Goal: Task Accomplishment & Management: Complete application form

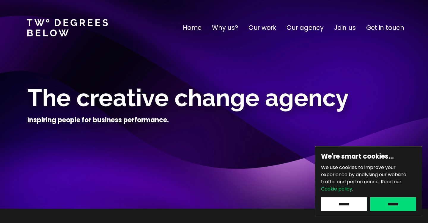
click at [406, 204] on input "******" at bounding box center [393, 204] width 46 height 14
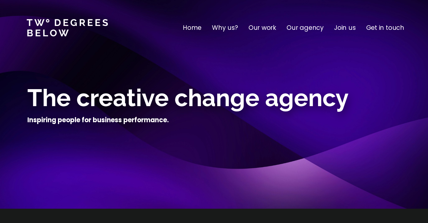
click at [348, 29] on p "Join us" at bounding box center [345, 28] width 22 height 10
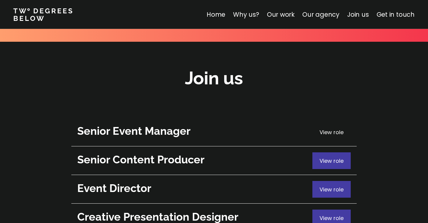
scroll to position [2127, 0]
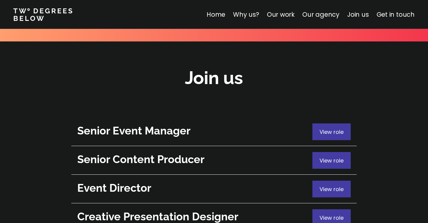
click at [324, 185] on span "View role" at bounding box center [332, 188] width 24 height 7
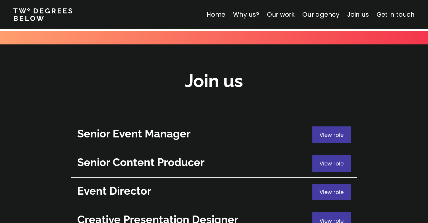
scroll to position [2121, 0]
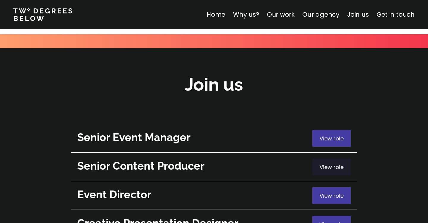
click at [328, 158] on div "View role" at bounding box center [332, 166] width 38 height 17
